Goal: Task Accomplishment & Management: Complete application form

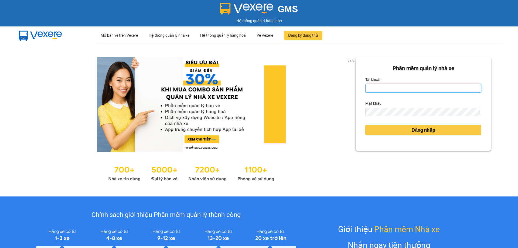
drag, startPoint x: 382, startPoint y: 86, endPoint x: 382, endPoint y: 90, distance: 3.2
click at [382, 86] on input "Tài khoản" at bounding box center [423, 88] width 116 height 9
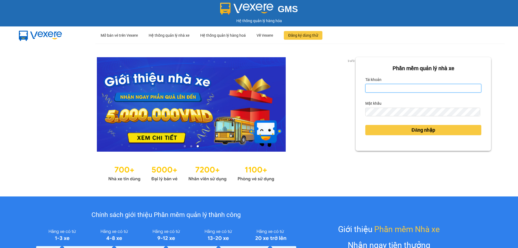
type input "nhung.khanhphong"
drag, startPoint x: 40, startPoint y: 93, endPoint x: 54, endPoint y: 1, distance: 93.3
click at [43, 82] on div at bounding box center [191, 104] width 329 height 94
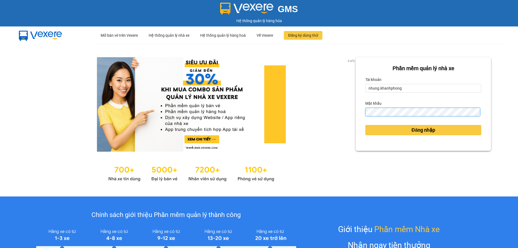
click at [365, 125] on button "Đăng nhập" at bounding box center [423, 130] width 116 height 10
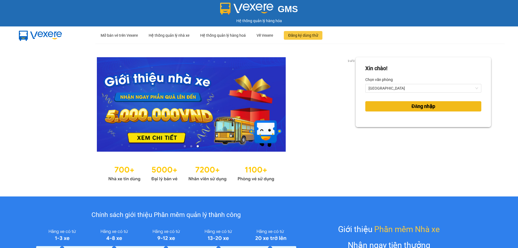
click at [406, 109] on button "Đăng nhập" at bounding box center [423, 106] width 116 height 10
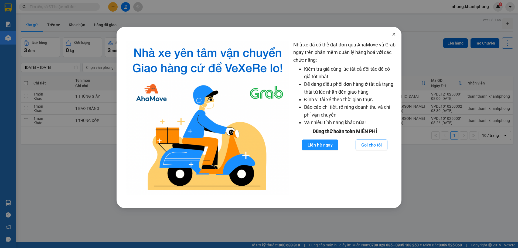
click at [394, 35] on icon "close" at bounding box center [394, 34] width 4 height 4
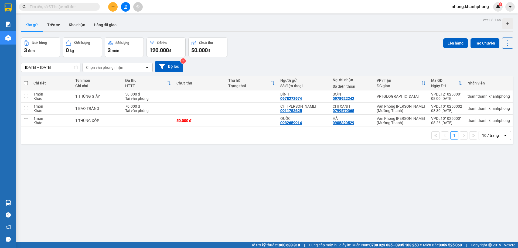
click at [93, 6] on input "text" at bounding box center [62, 7] width 64 height 6
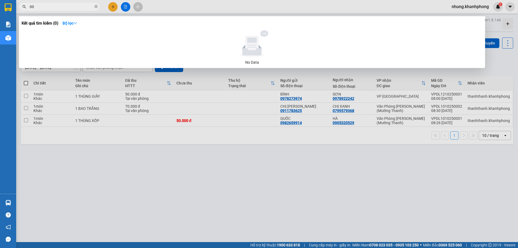
type input "0"
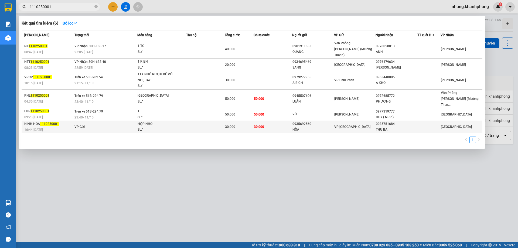
type input "1110250001"
click at [46, 121] on div "NINH HÒA 1110250001" at bounding box center [48, 124] width 49 height 6
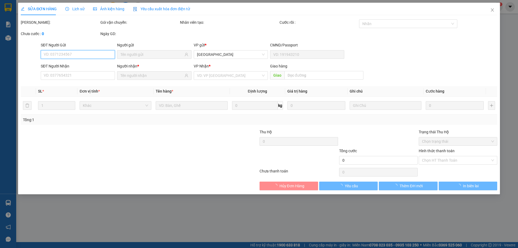
type input "0935692560"
type input "HÒA"
type input "0985751684"
type input "THU BA"
type input "30.000"
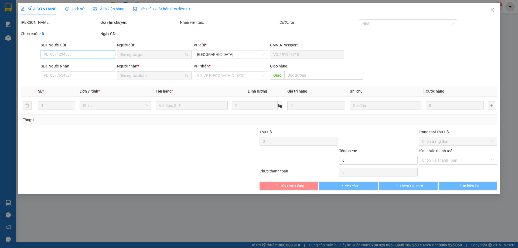
type input "30.000"
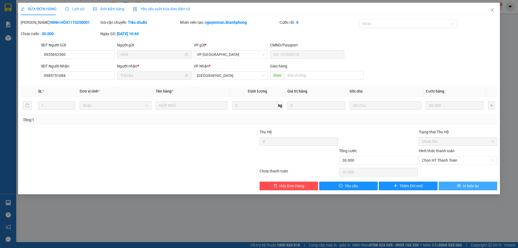
click at [465, 184] on span "In biên lai" at bounding box center [471, 186] width 16 height 6
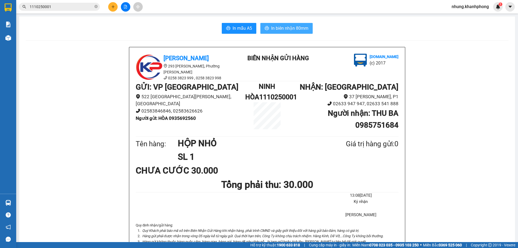
click at [286, 33] on button "In biên nhận 80mm" at bounding box center [286, 28] width 52 height 11
click at [295, 26] on span "In biên nhận 80mm" at bounding box center [289, 28] width 37 height 7
click at [112, 11] on button at bounding box center [112, 6] width 9 height 9
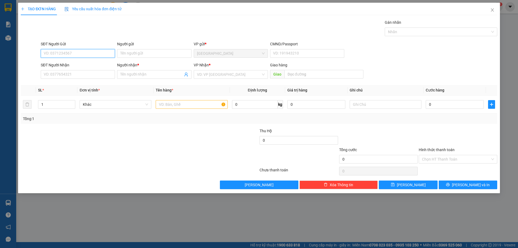
click at [79, 52] on input "SĐT Người Gửi" at bounding box center [78, 53] width 74 height 9
type input "0935919273"
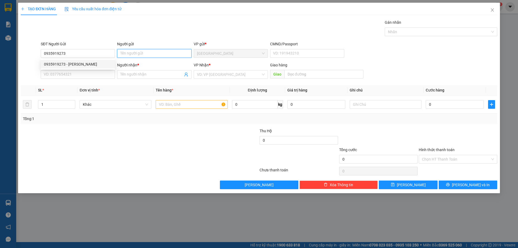
click at [144, 52] on input "Người gửi" at bounding box center [154, 53] width 74 height 9
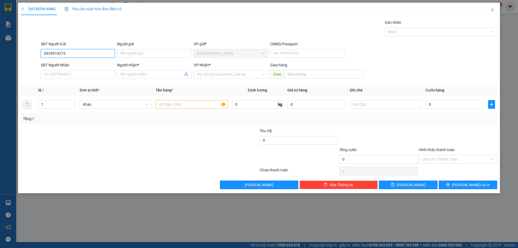
click at [78, 56] on input "0935919273" at bounding box center [78, 53] width 74 height 9
click at [92, 66] on div "0935919273 - [PERSON_NAME]" at bounding box center [78, 64] width 68 height 6
type input "[PERSON_NAME]"
click at [74, 74] on input "SĐT Người Nhận" at bounding box center [78, 74] width 74 height 9
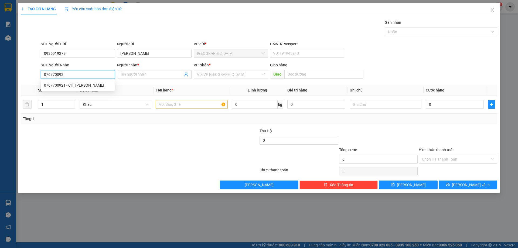
type input "0767700921"
click at [82, 86] on div "0767700921 - CHỊ [PERSON_NAME]" at bounding box center [78, 85] width 68 height 6
type input "CHỊ [PERSON_NAME]"
type input "0767700921"
click at [169, 105] on input "text" at bounding box center [192, 104] width 72 height 9
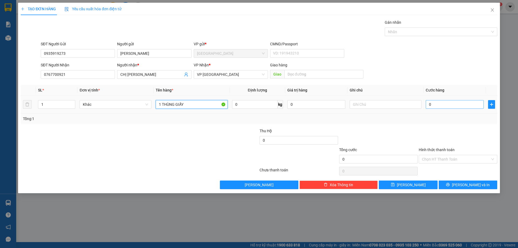
type input "1 THÙNG GIẤY"
click at [439, 107] on input "0" at bounding box center [455, 104] width 58 height 9
type input "5"
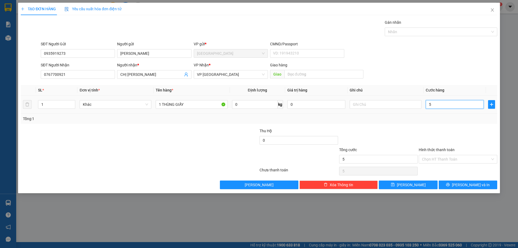
type input "50"
type input "5"
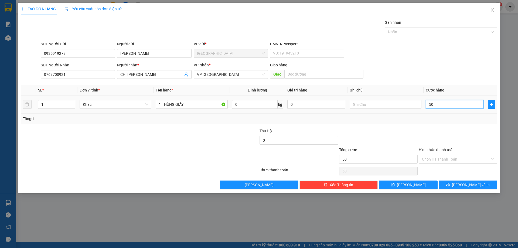
type input "5"
type input "0"
click at [427, 105] on input "0" at bounding box center [455, 104] width 58 height 9
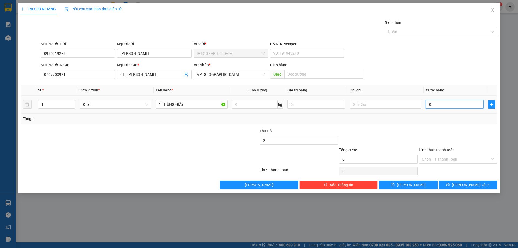
type input "60"
type input "600"
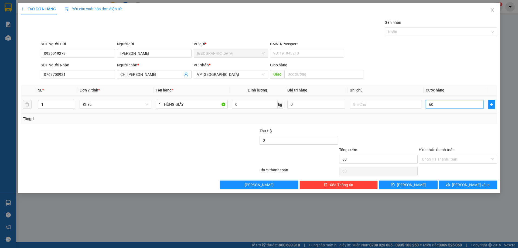
type input "600"
type input "6.000"
type input "60.000"
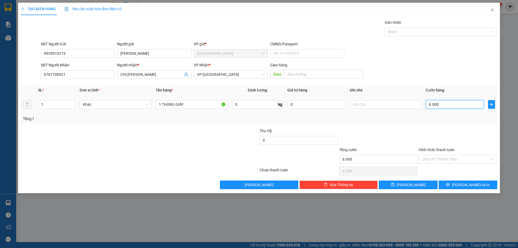
type input "60.000"
click at [466, 163] on div "Chọn HT Thanh Toán" at bounding box center [458, 159] width 79 height 9
type input "60.000"
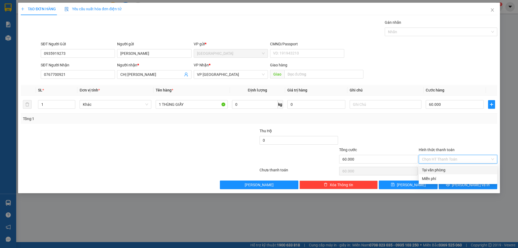
click at [421, 130] on div at bounding box center [458, 137] width 80 height 19
click at [443, 156] on input "Hình thức thanh toán" at bounding box center [456, 159] width 68 height 8
drag, startPoint x: 443, startPoint y: 170, endPoint x: 450, endPoint y: 192, distance: 22.7
click at [443, 170] on div "Tại văn phòng" at bounding box center [458, 170] width 72 height 6
type input "0"
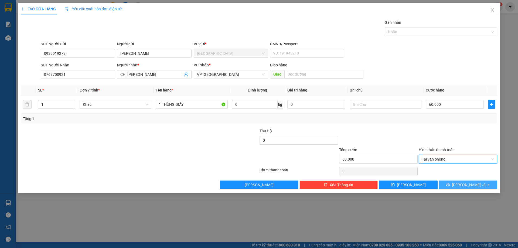
click at [464, 183] on span "[PERSON_NAME] và In" at bounding box center [471, 185] width 38 height 6
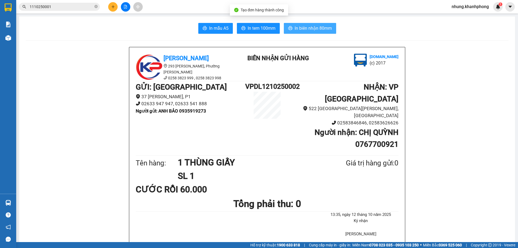
click at [324, 32] on span "In biên nhận 80mm" at bounding box center [313, 28] width 37 height 7
